Goal: Information Seeking & Learning: Learn about a topic

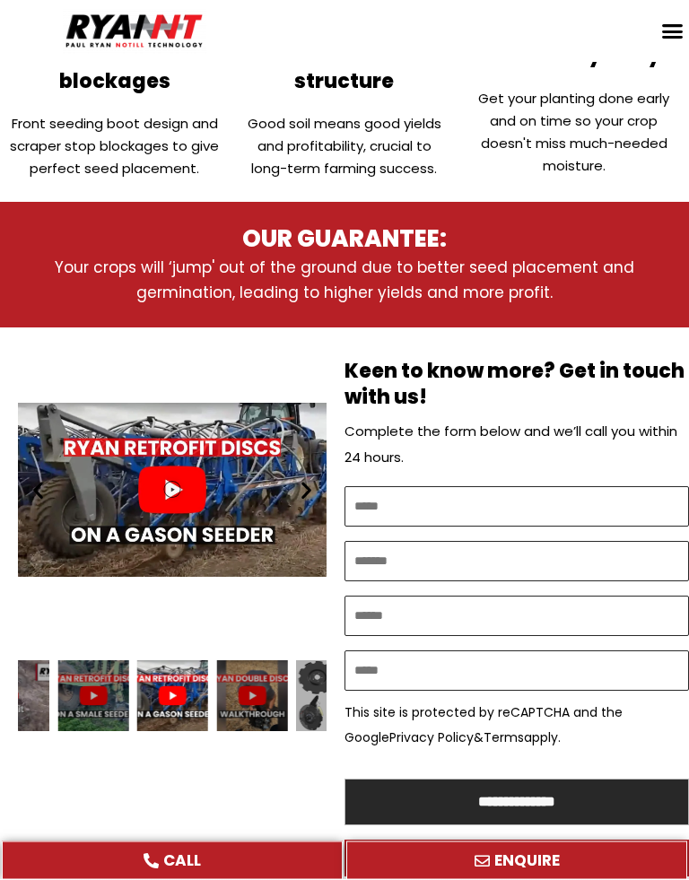
scroll to position [742, 0]
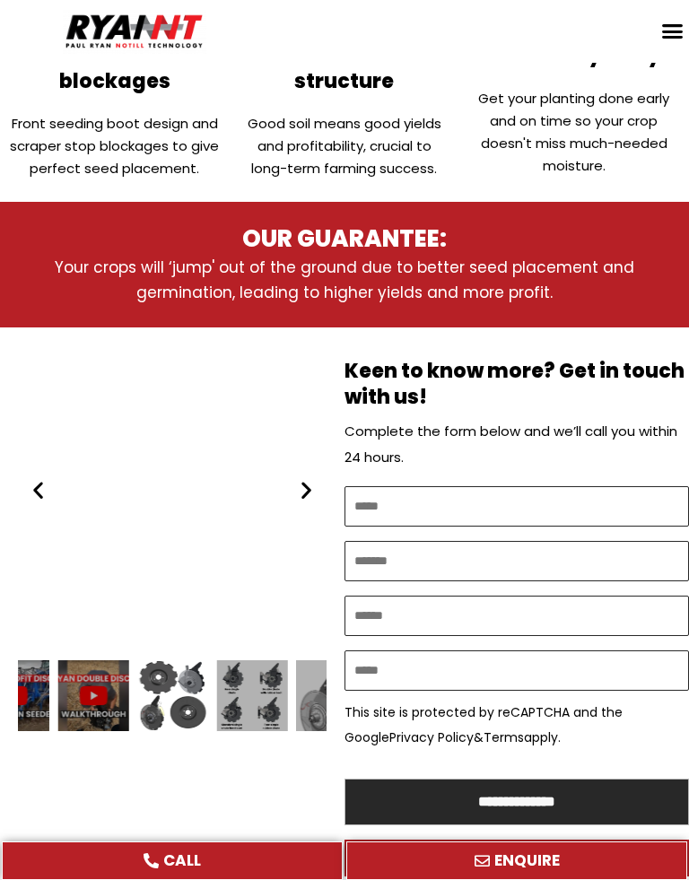
click at [184, 481] on div "RYAN NT Double Discs plates (RFM)" at bounding box center [172, 489] width 308 height 324
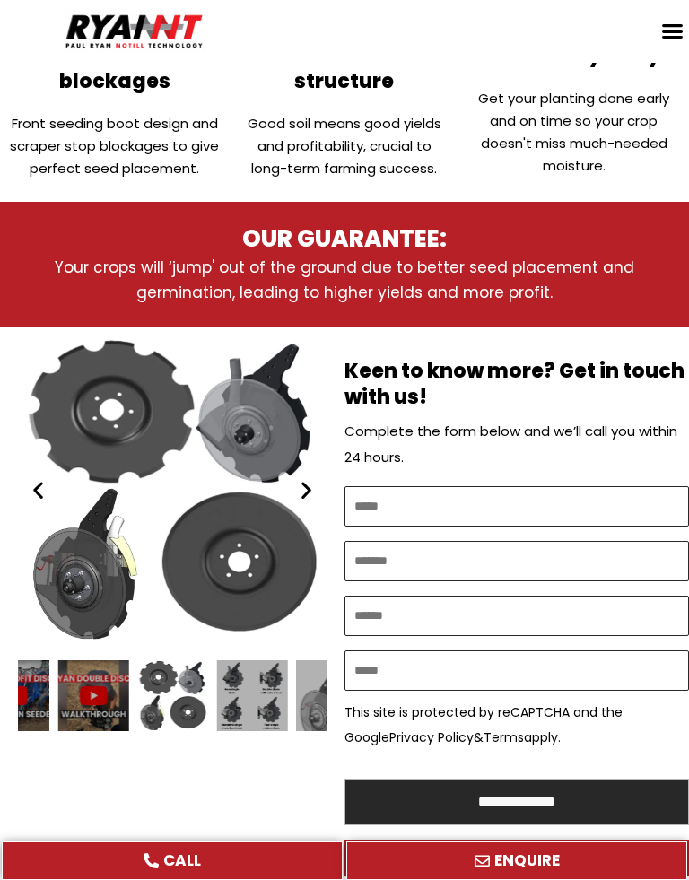
click at [308, 487] on icon "Next slide" at bounding box center [306, 489] width 22 height 22
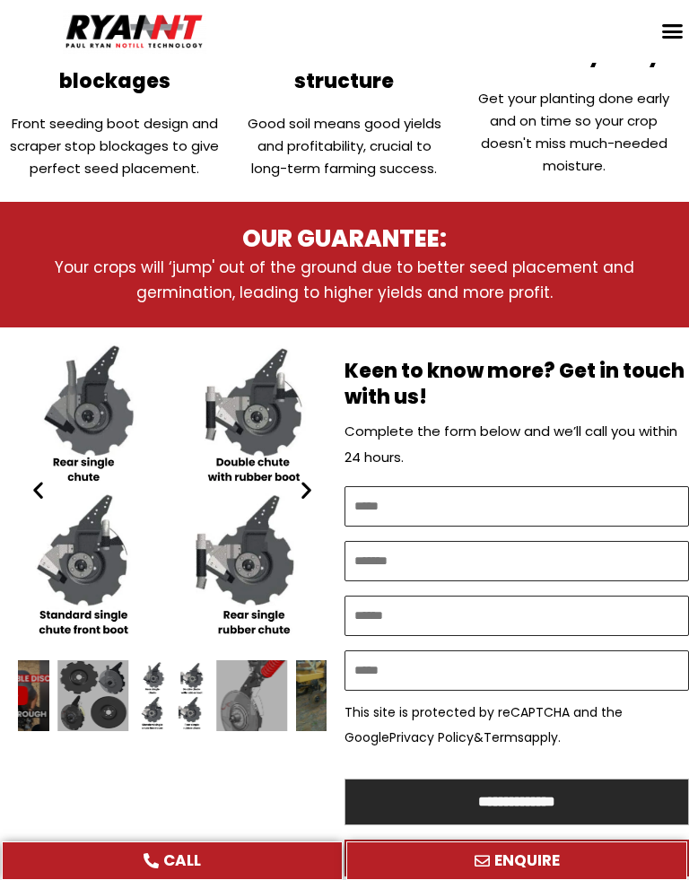
click at [310, 482] on icon "Next slide" at bounding box center [306, 489] width 22 height 22
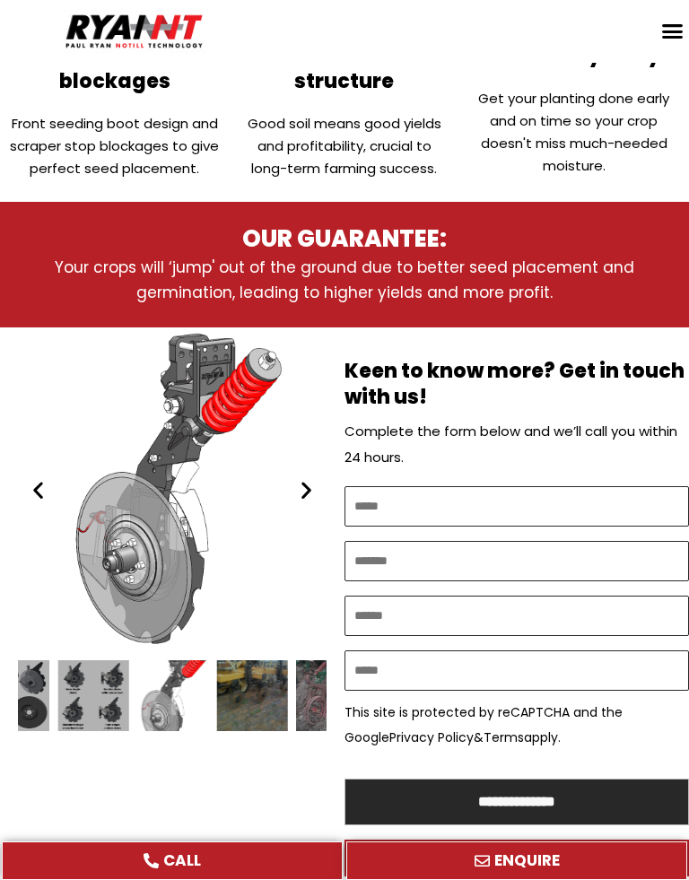
click at [307, 489] on icon "Next slide" at bounding box center [306, 489] width 22 height 22
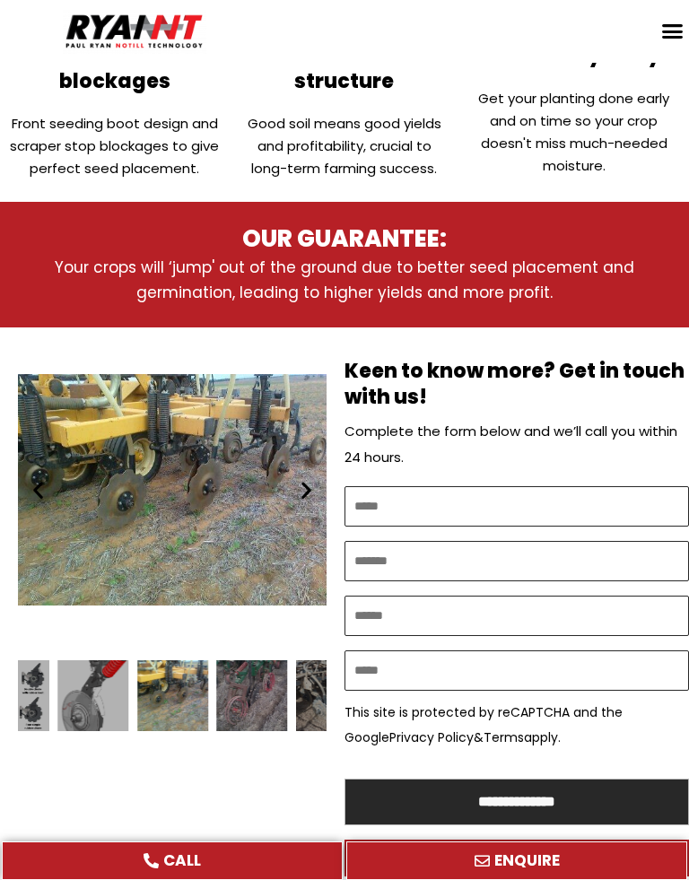
click at [310, 481] on icon "Next slide" at bounding box center [306, 489] width 22 height 22
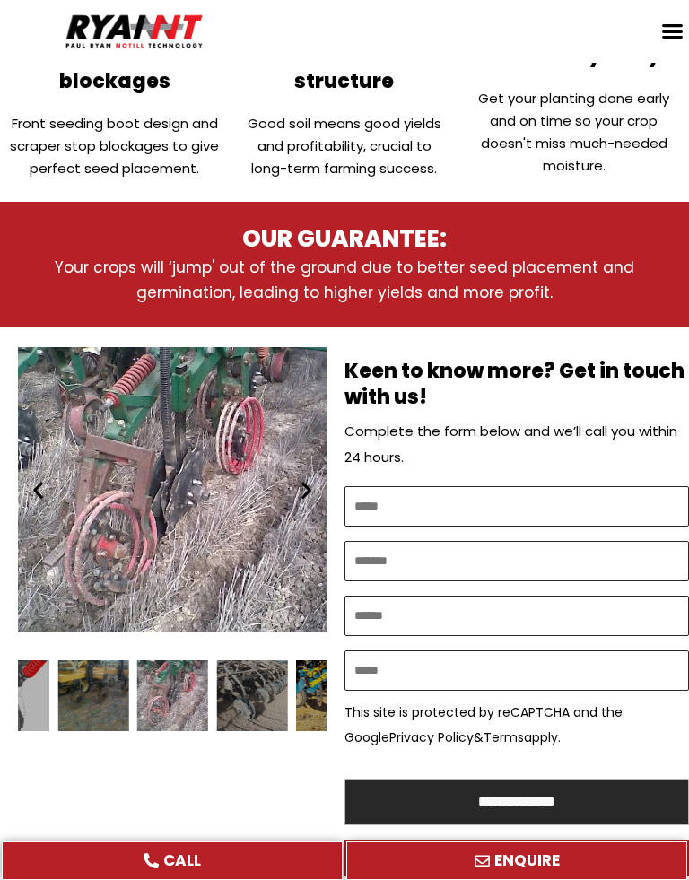
click at [302, 486] on icon "Next slide" at bounding box center [306, 489] width 22 height 22
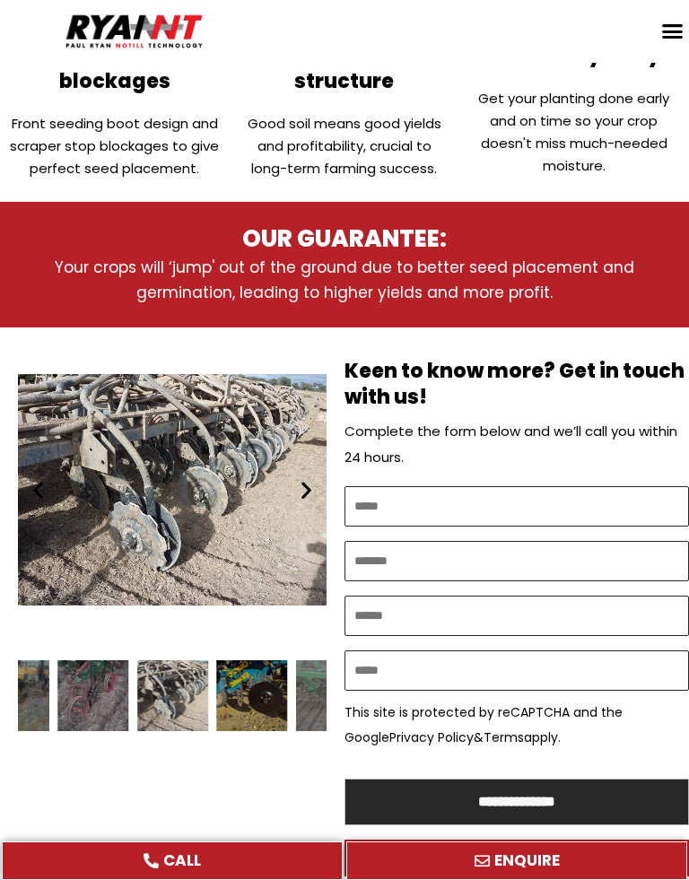
click at [306, 478] on icon "Next slide" at bounding box center [306, 489] width 22 height 22
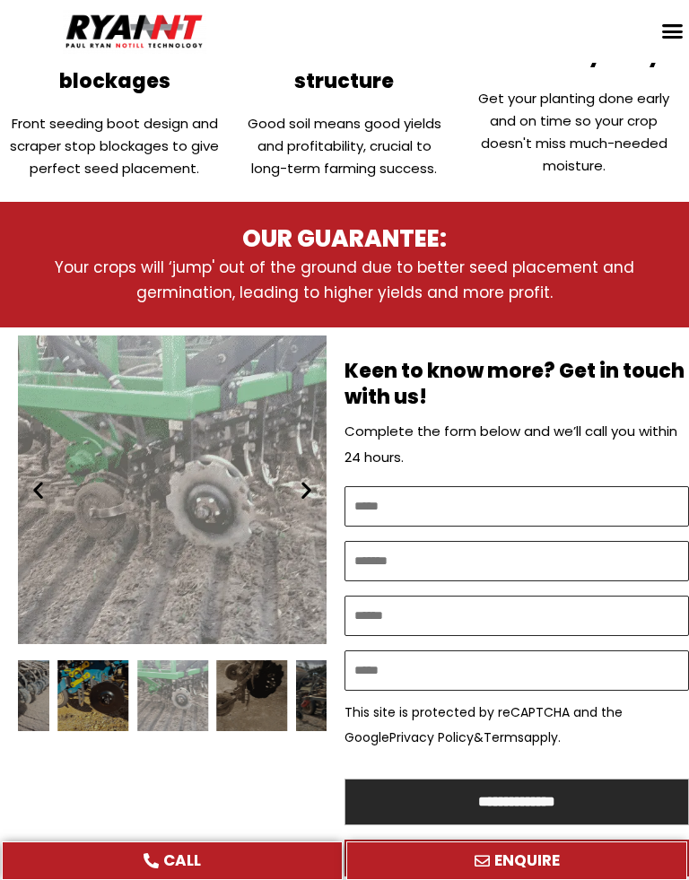
click at [315, 467] on div "Ryan NT (RFM NT) RETROFIT DOUBLE DISCS DBS 3" at bounding box center [172, 489] width 308 height 324
click at [298, 478] on icon "Next slide" at bounding box center [306, 489] width 22 height 22
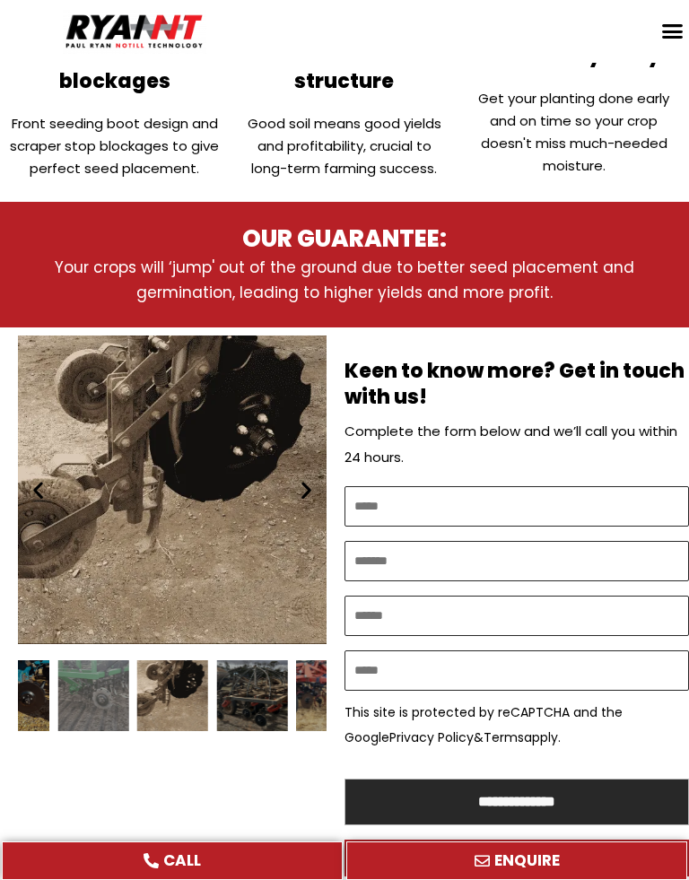
click at [306, 481] on icon "Next slide" at bounding box center [306, 489] width 22 height 22
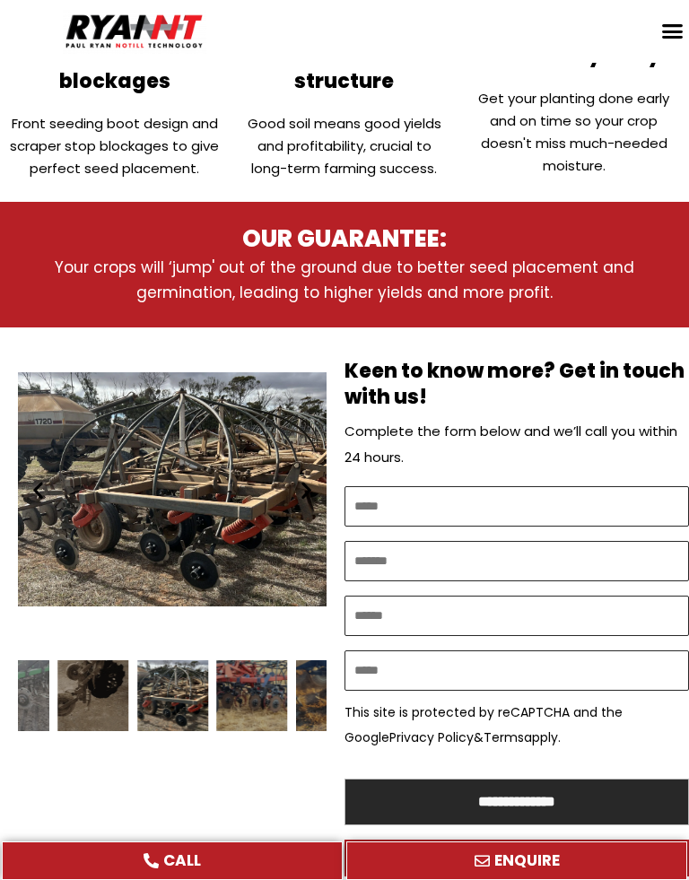
click at [325, 480] on div "Disc seeder - RYAN NT Flexicoil Double Discs" at bounding box center [172, 489] width 308 height 324
click at [291, 498] on div "Disc seeder - RYAN NT Flexicoil Double Discs" at bounding box center [172, 489] width 308 height 324
click at [313, 491] on icon "Next slide" at bounding box center [306, 489] width 22 height 22
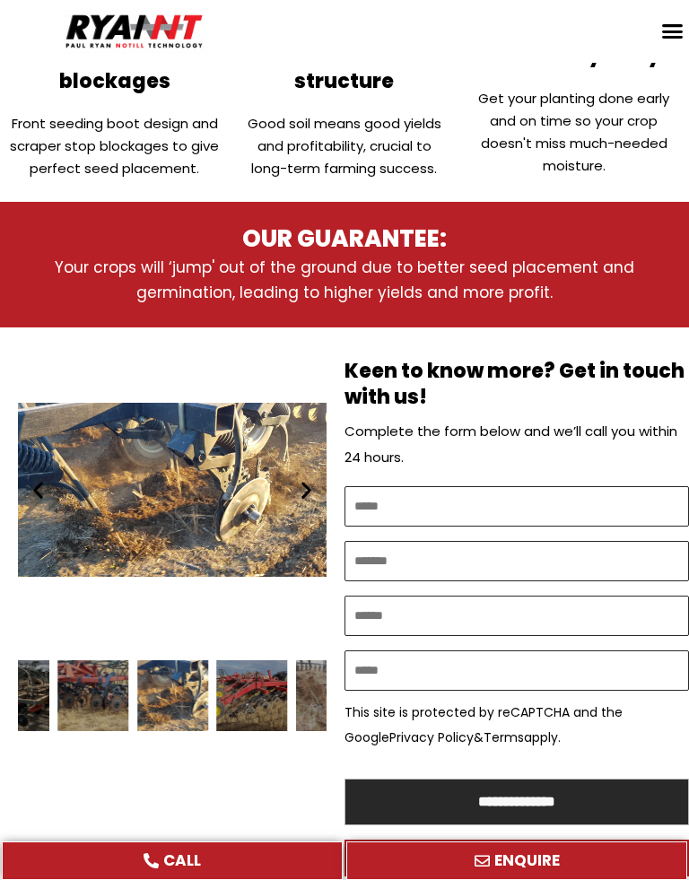
click at [316, 486] on icon "Next slide" at bounding box center [306, 489] width 22 height 22
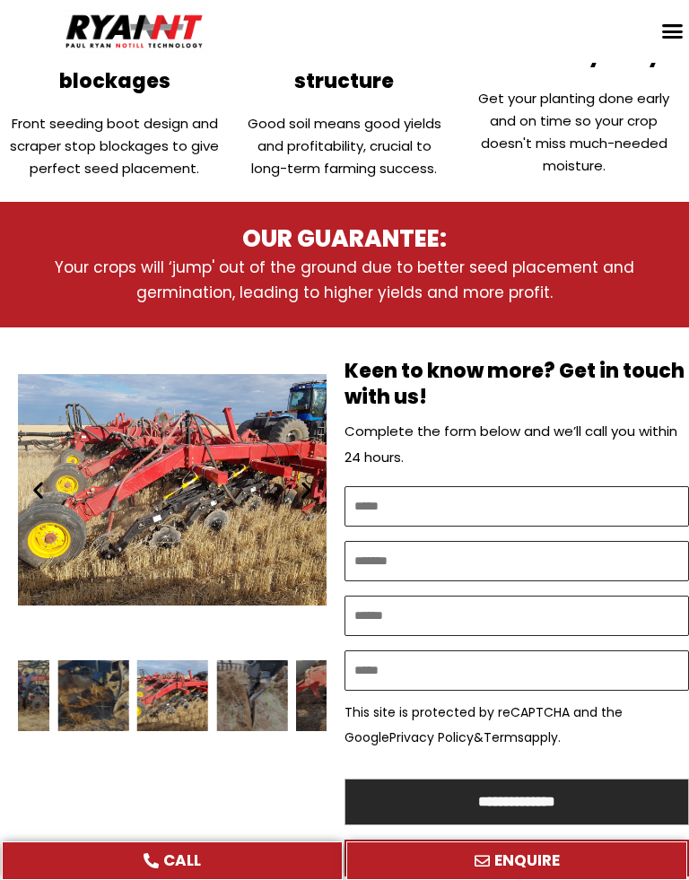
click at [307, 496] on icon "Next slide" at bounding box center [306, 489] width 22 height 22
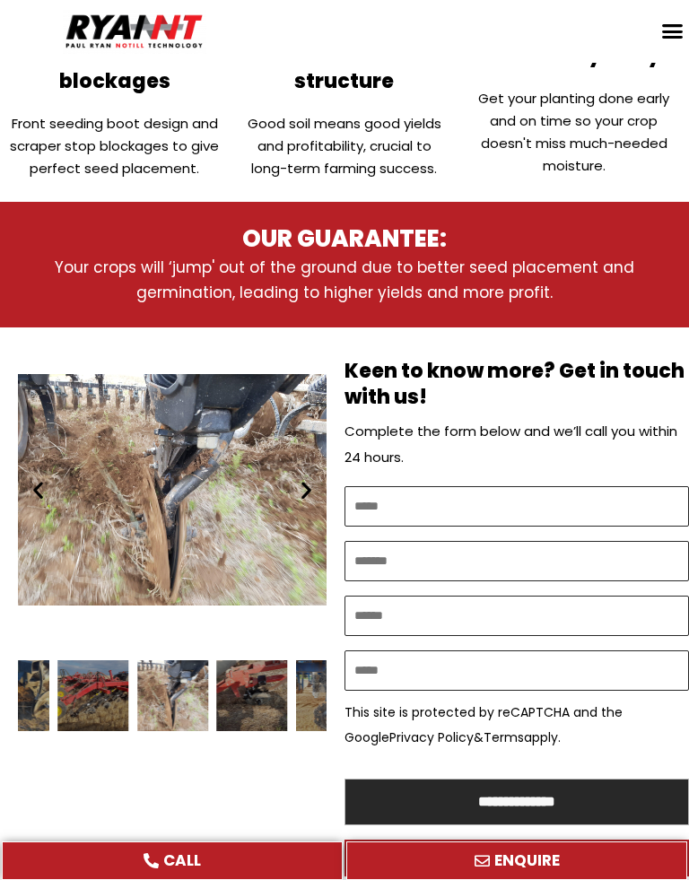
click at [306, 478] on icon "Next slide" at bounding box center [306, 489] width 22 height 22
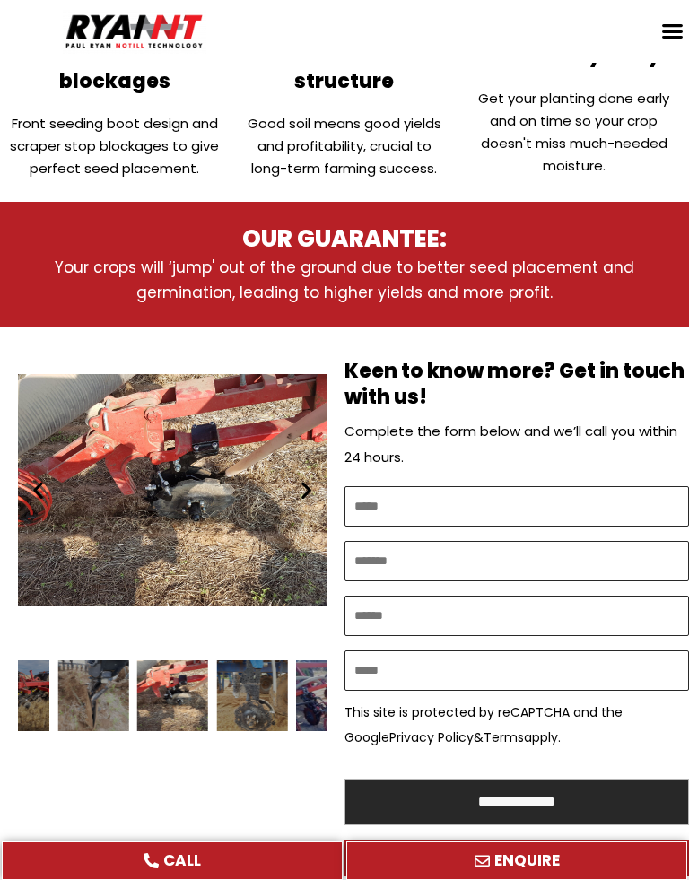
click at [301, 488] on icon "Next slide" at bounding box center [306, 489] width 22 height 22
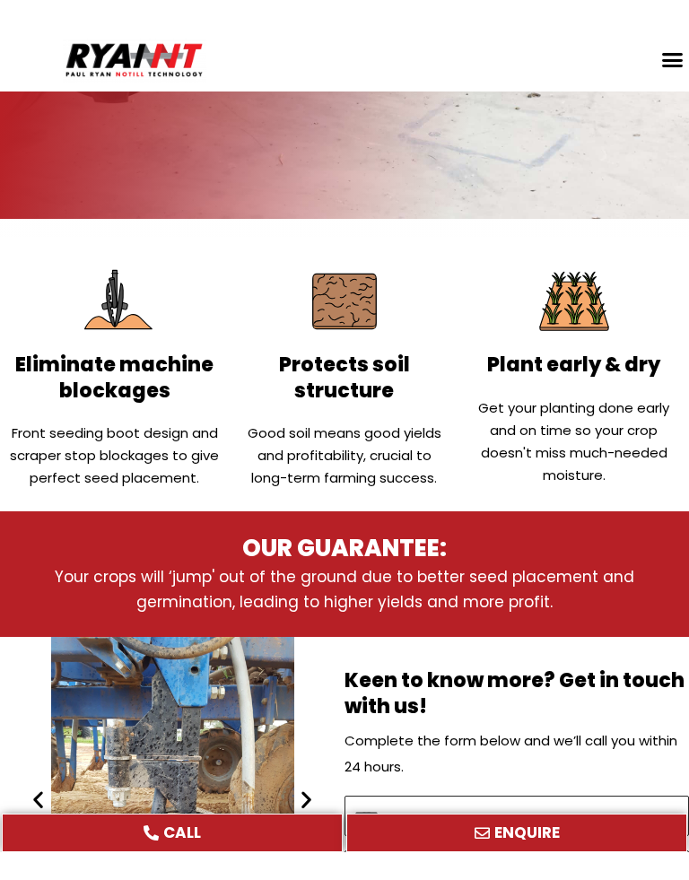
scroll to position [676, 0]
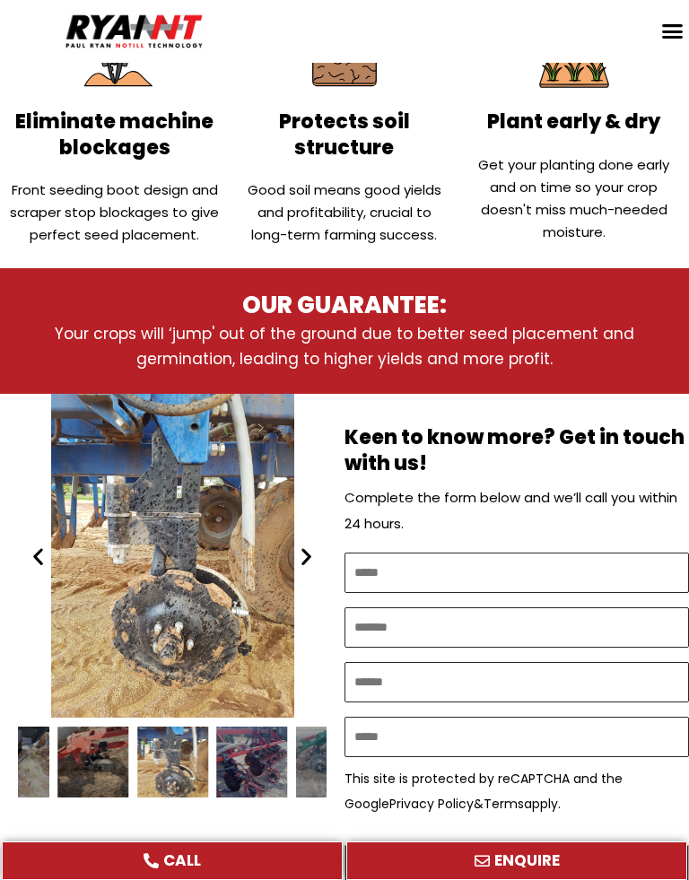
click at [306, 544] on icon "Next slide" at bounding box center [306, 555] width 22 height 22
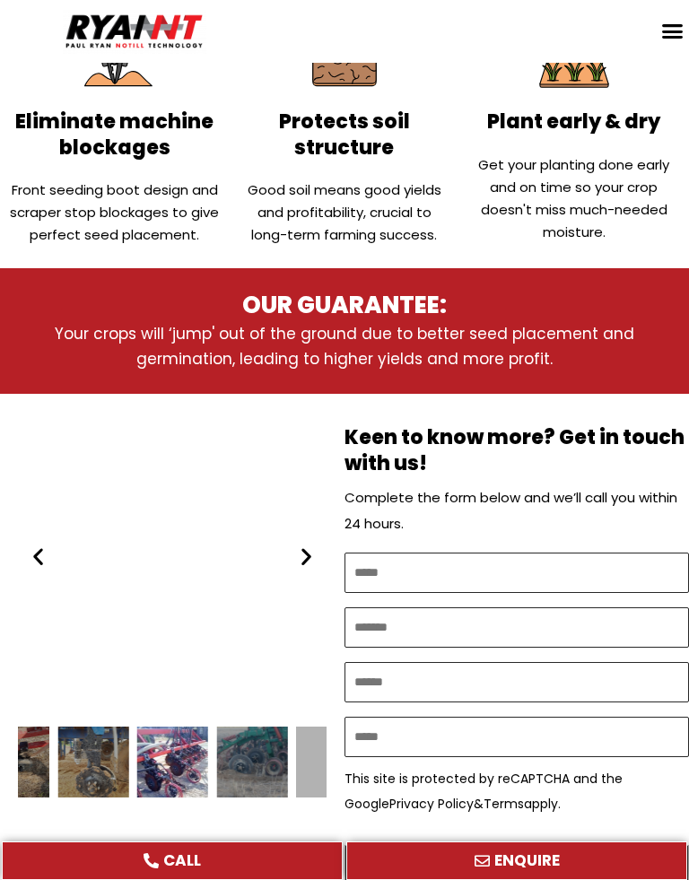
click at [308, 560] on icon "Next slide" at bounding box center [306, 555] width 22 height 22
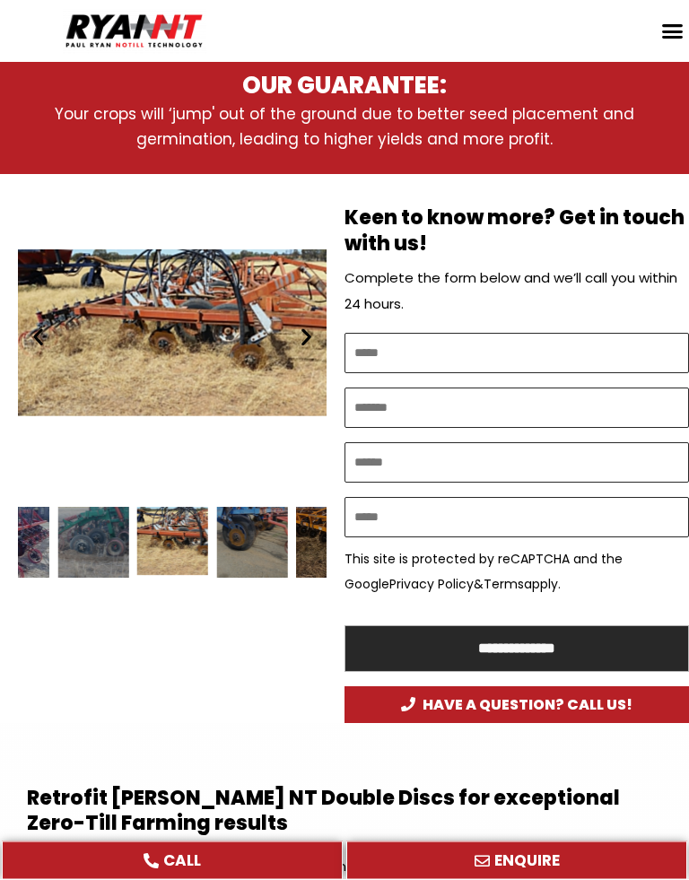
scroll to position [910, 0]
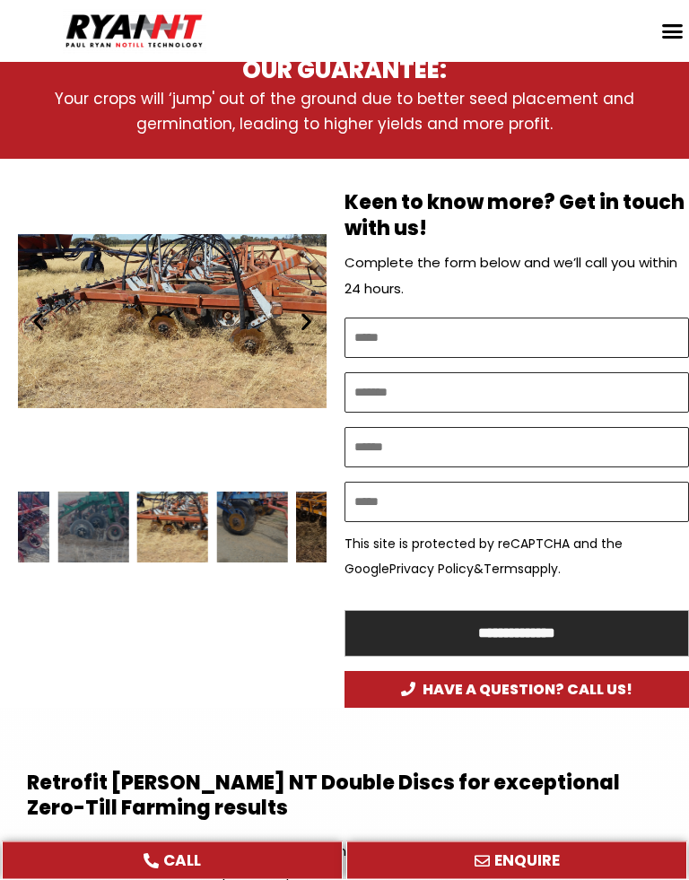
click at [311, 300] on div "RYAN NT Retrofit Double Discs Wk. Reis DD PW Gason 5100 QLD test" at bounding box center [172, 322] width 308 height 324
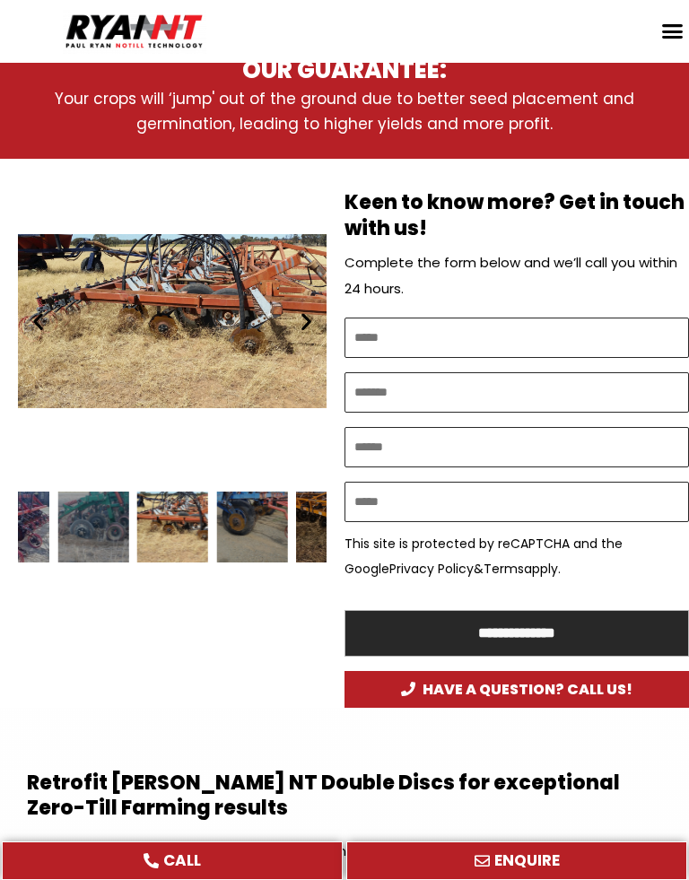
click at [317, 316] on icon "Next slide" at bounding box center [306, 320] width 22 height 22
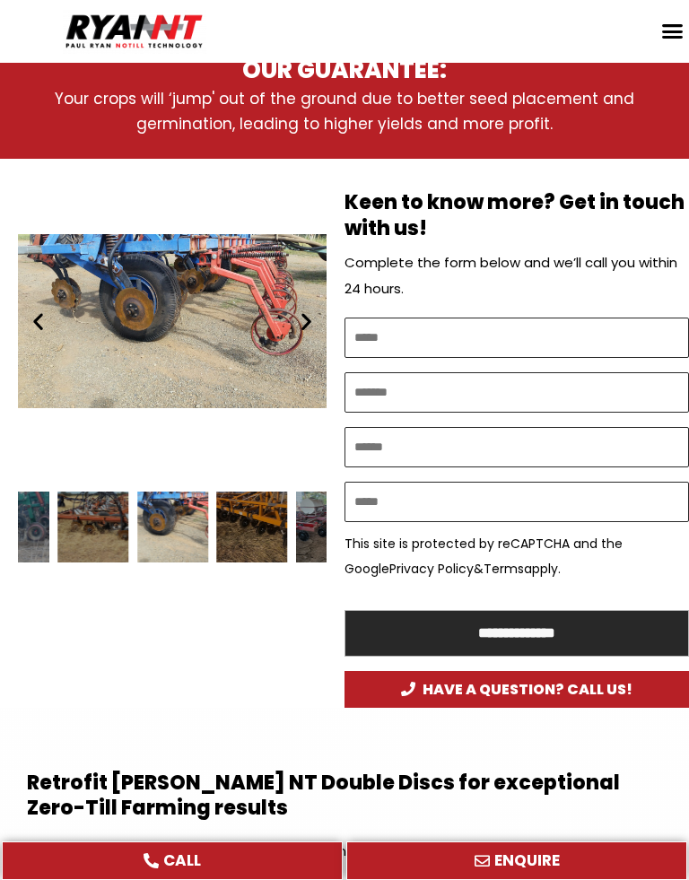
click at [303, 321] on icon "Next slide" at bounding box center [306, 320] width 22 height 22
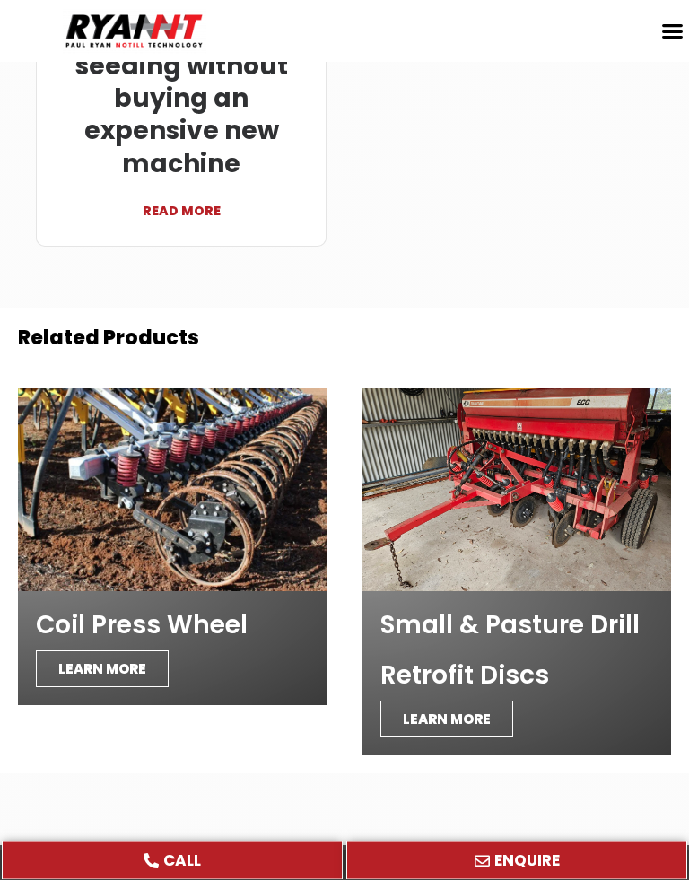
scroll to position [6913, 0]
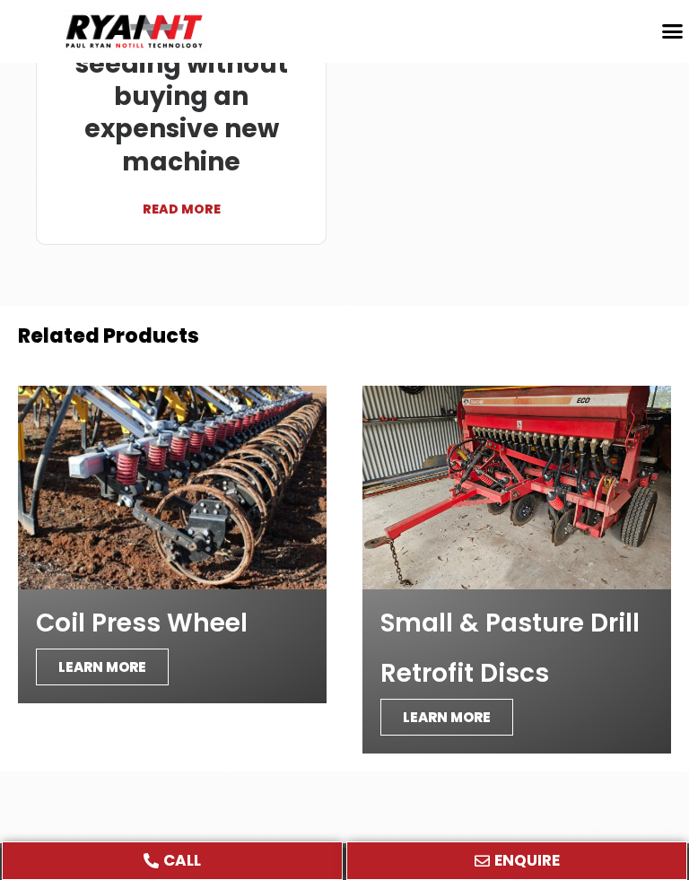
click at [548, 598] on h2 "Small & Pasture Drill Retrofit Discs" at bounding box center [516, 648] width 273 height 100
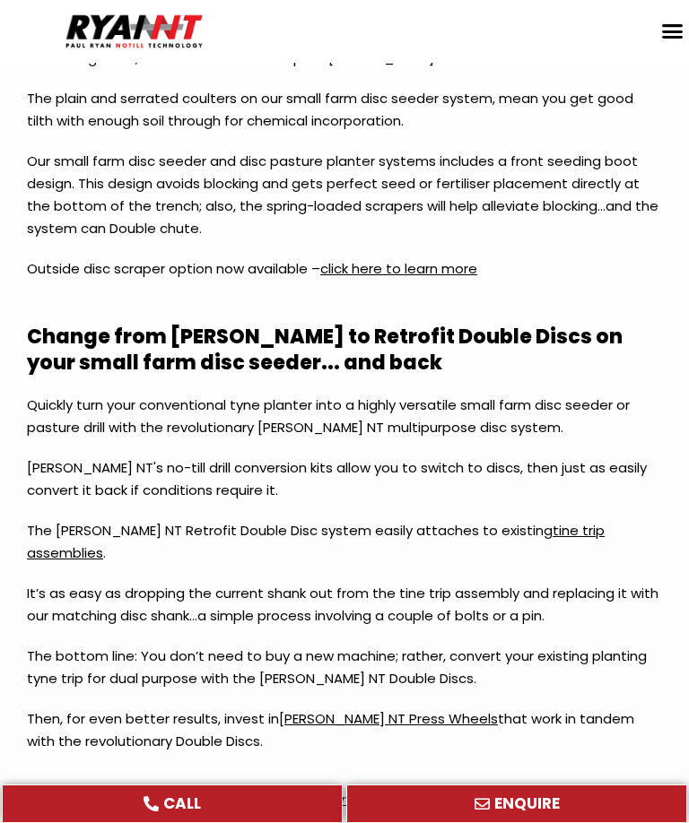
scroll to position [2531, 0]
